Goal: Check status: Check status

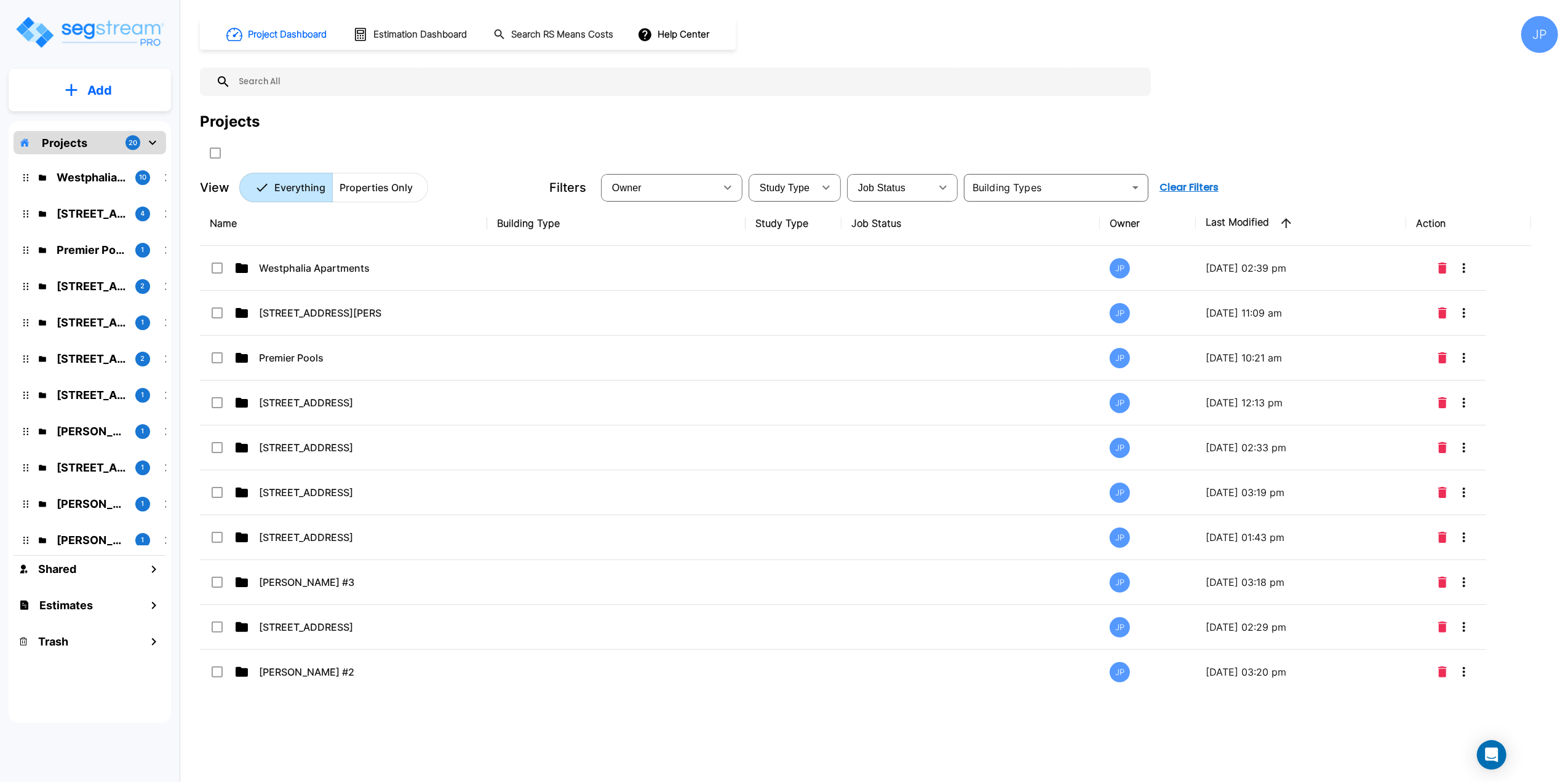
click at [345, 89] on input "text" at bounding box center [688, 82] width 914 height 29
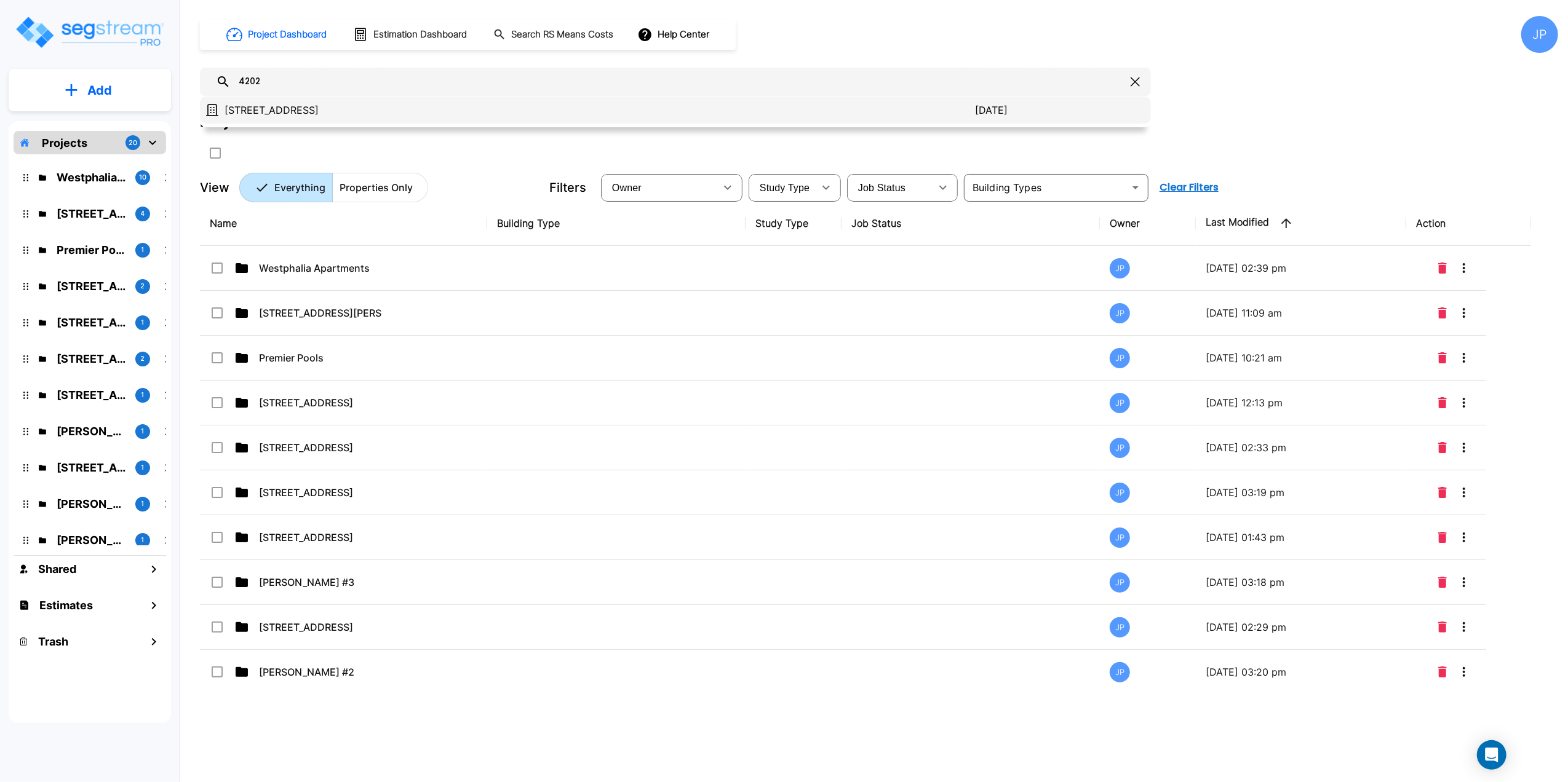
type input "4202"
click at [252, 114] on p "[STREET_ADDRESS]" at bounding box center [600, 110] width 750 height 15
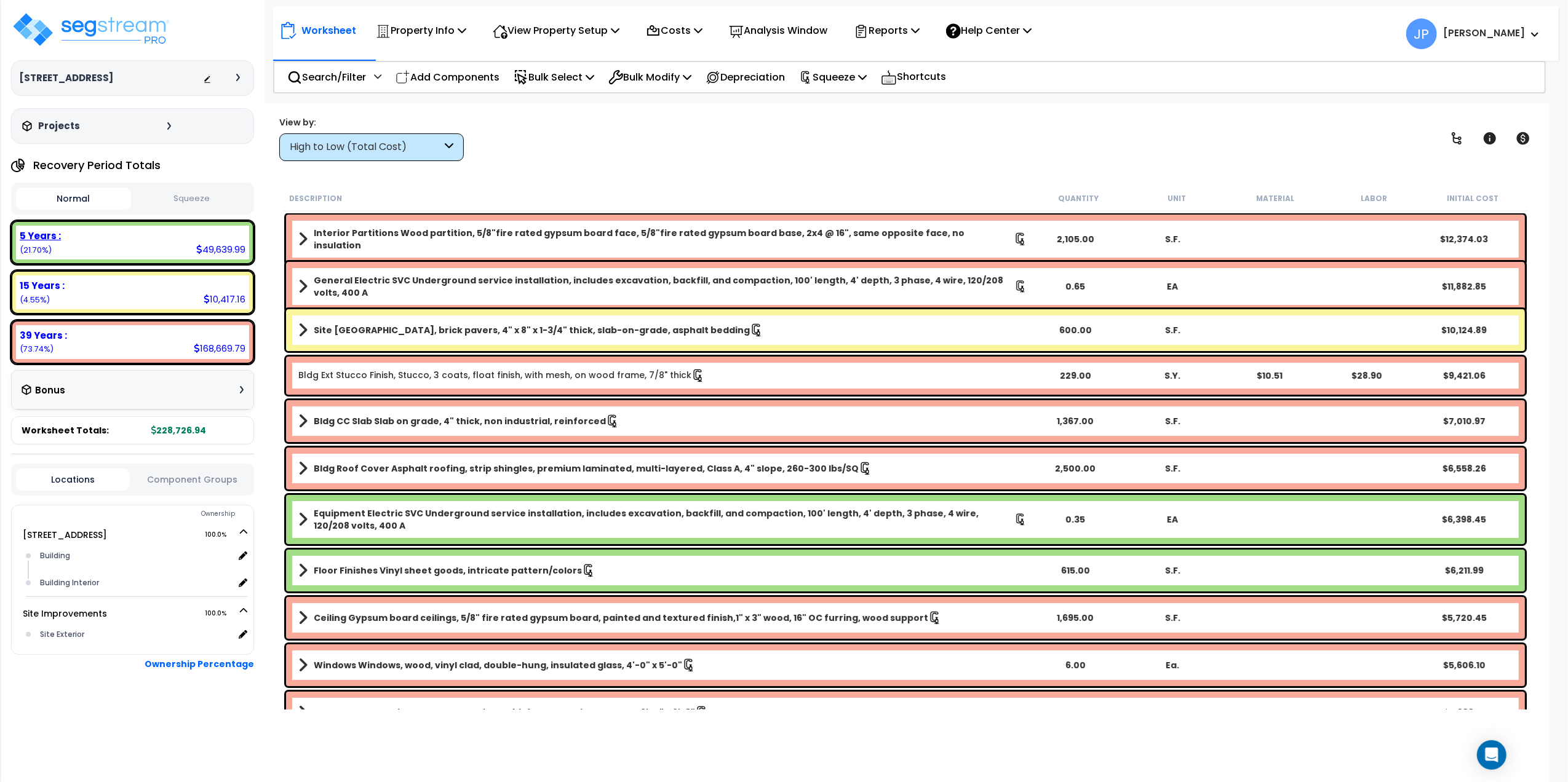
click at [126, 246] on div "5 Years : 49,639.99 (21.70%)" at bounding box center [132, 242] width 233 height 34
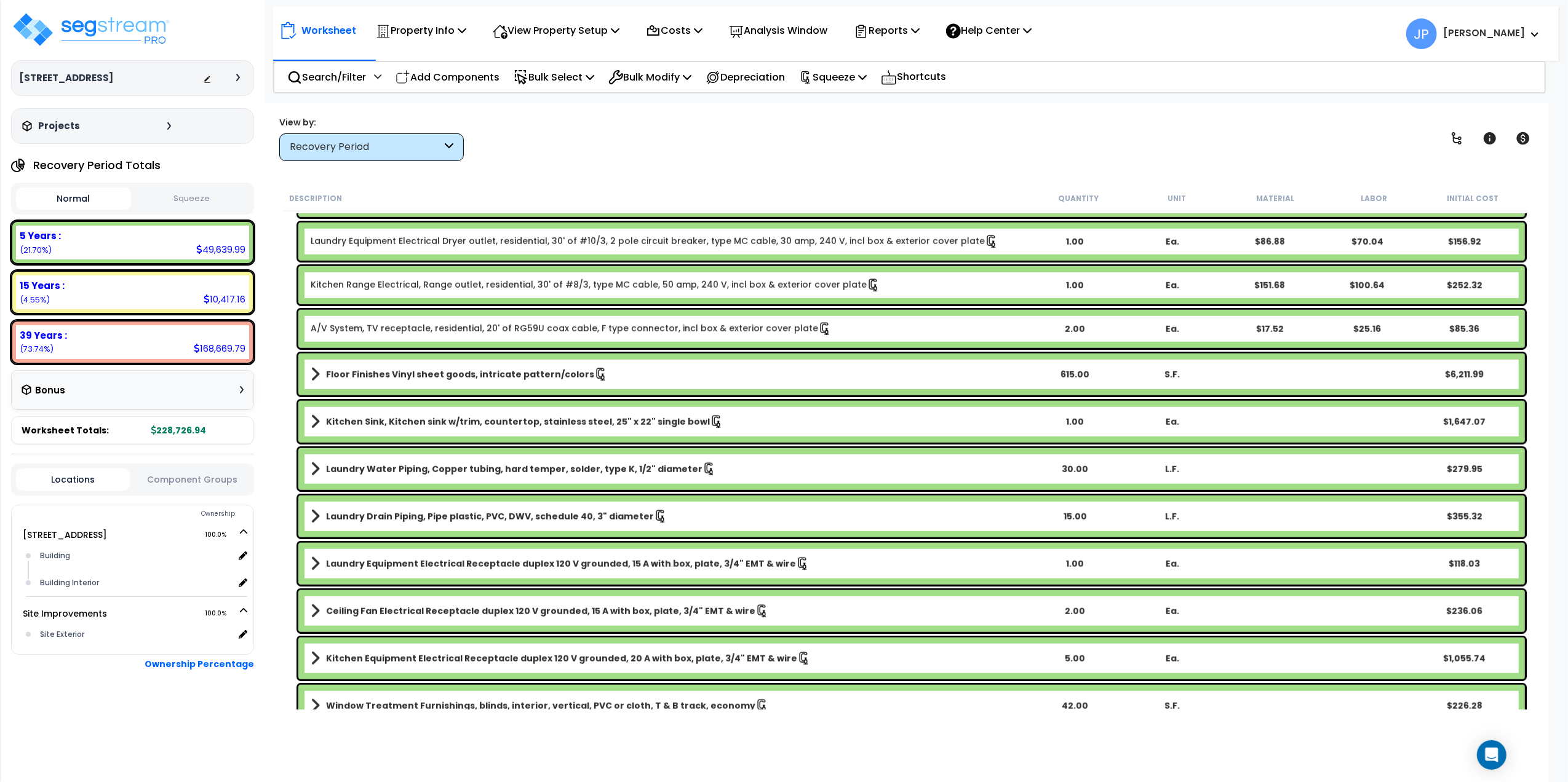
scroll to position [1225, 0]
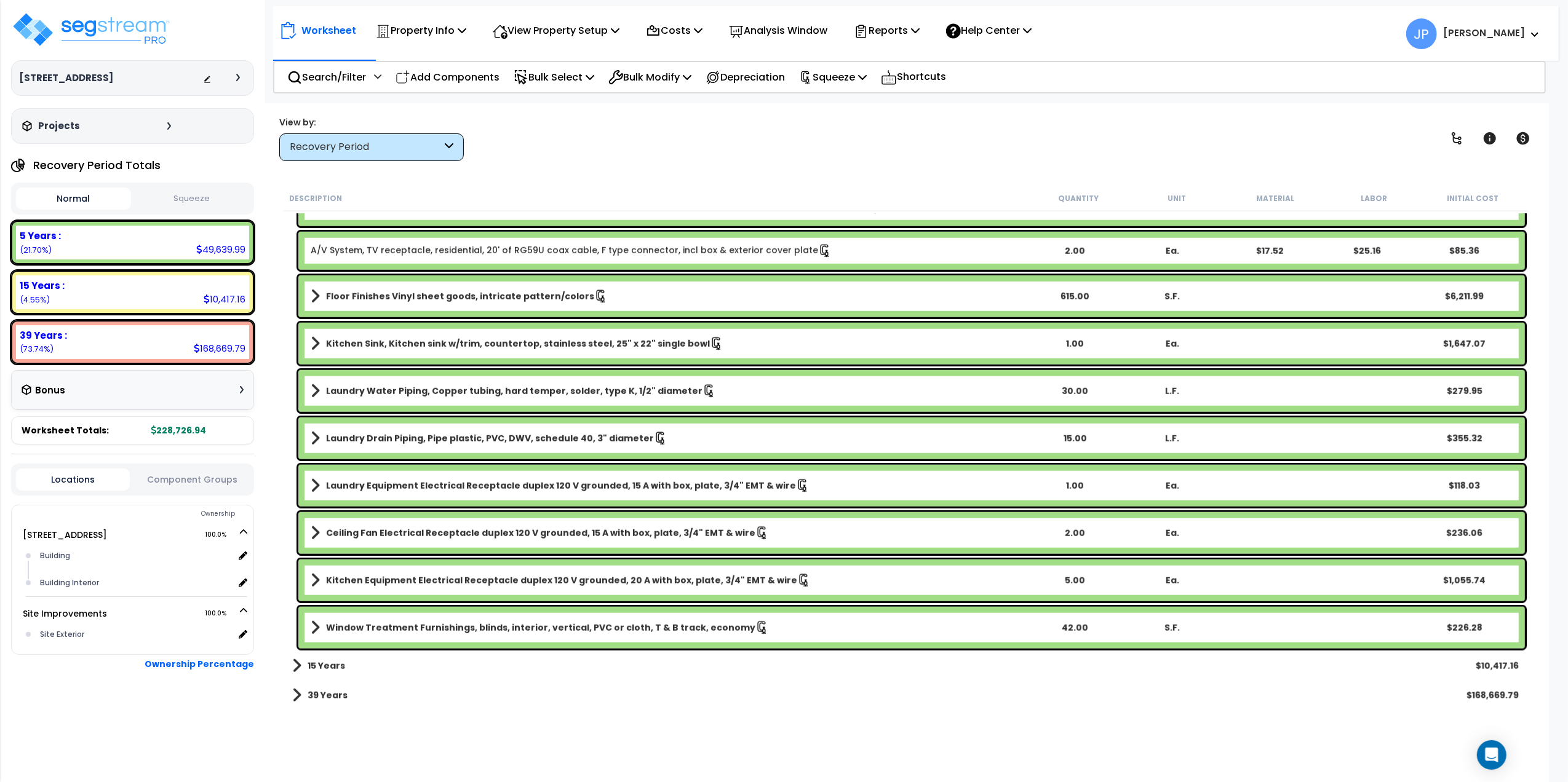
click at [327, 665] on b "15 Years" at bounding box center [326, 666] width 38 height 12
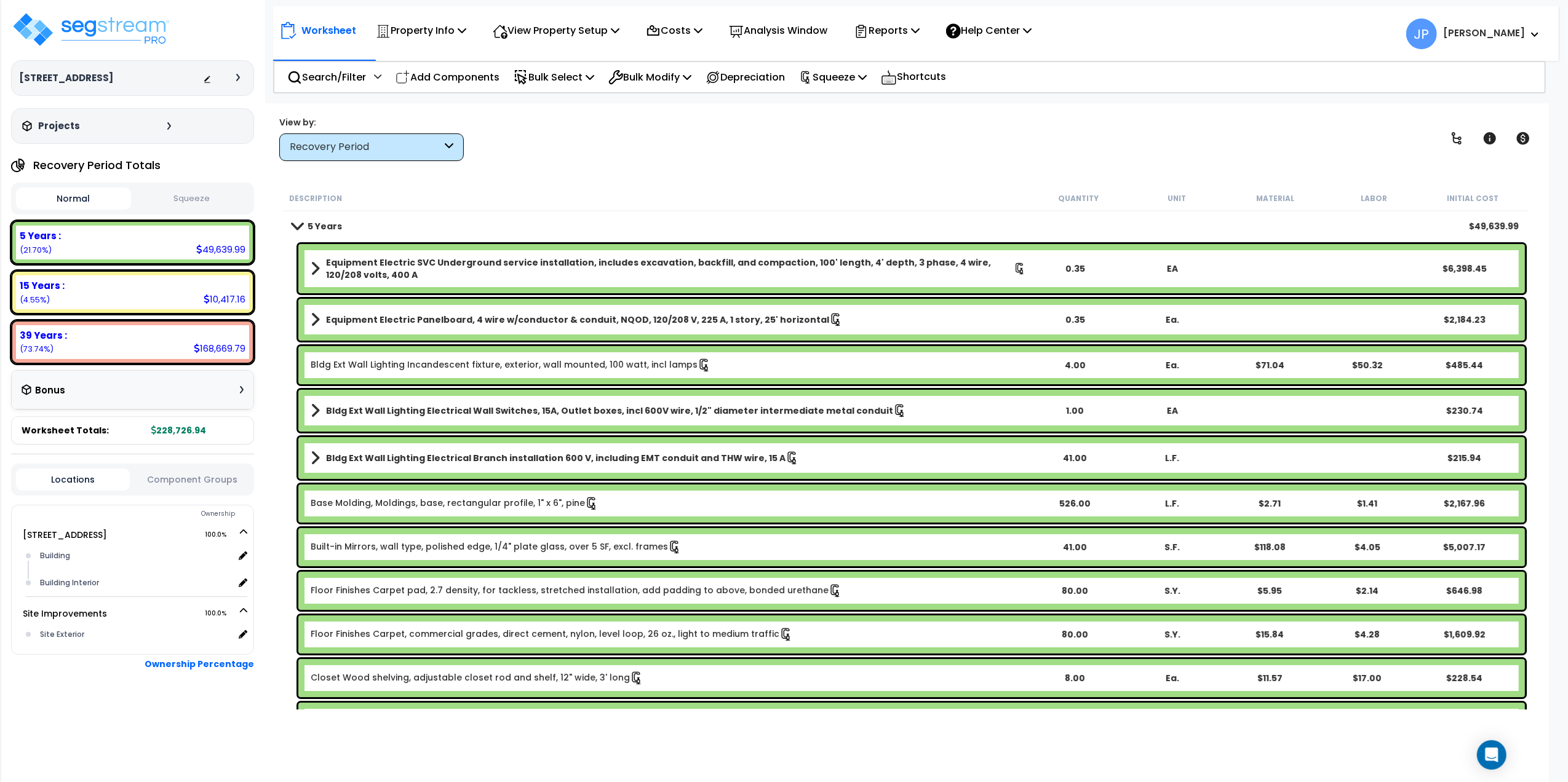
scroll to position [0, 0]
